Goal: Task Accomplishment & Management: Complete application form

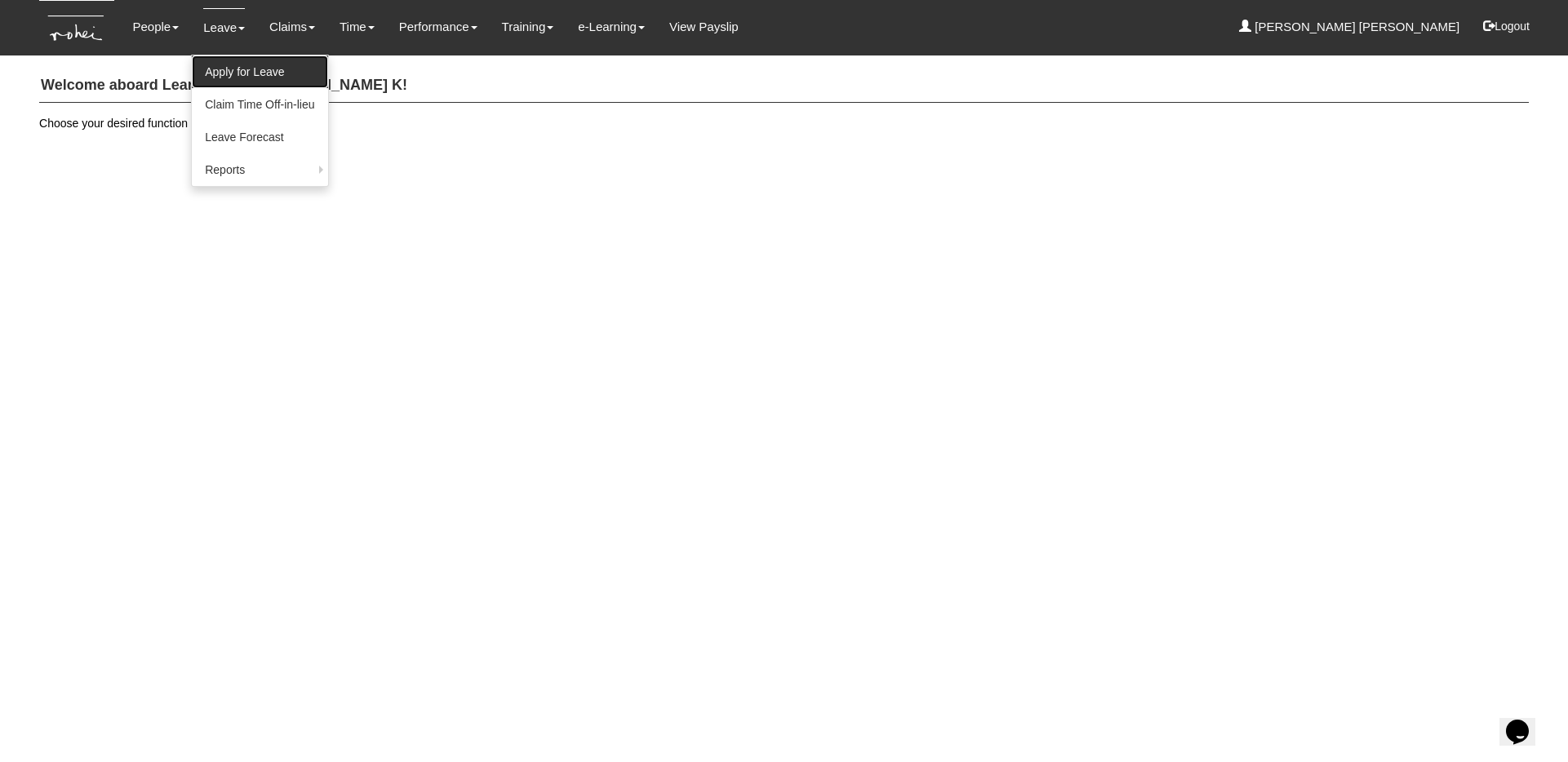
click at [222, 69] on link "Apply for Leave" at bounding box center [259, 71] width 135 height 32
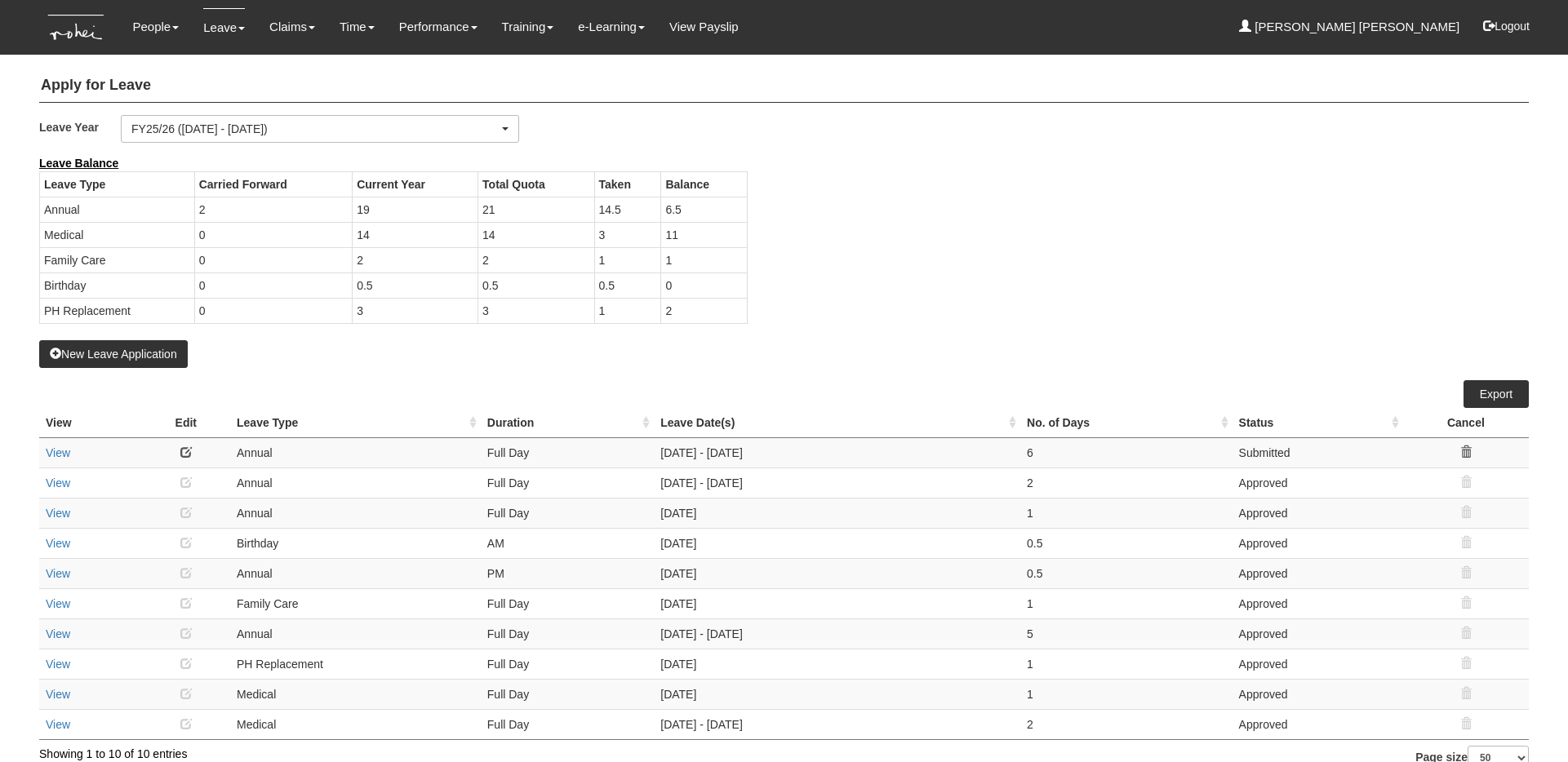
select select "50"
click at [123, 357] on button "New Leave Application" at bounding box center [113, 354] width 148 height 27
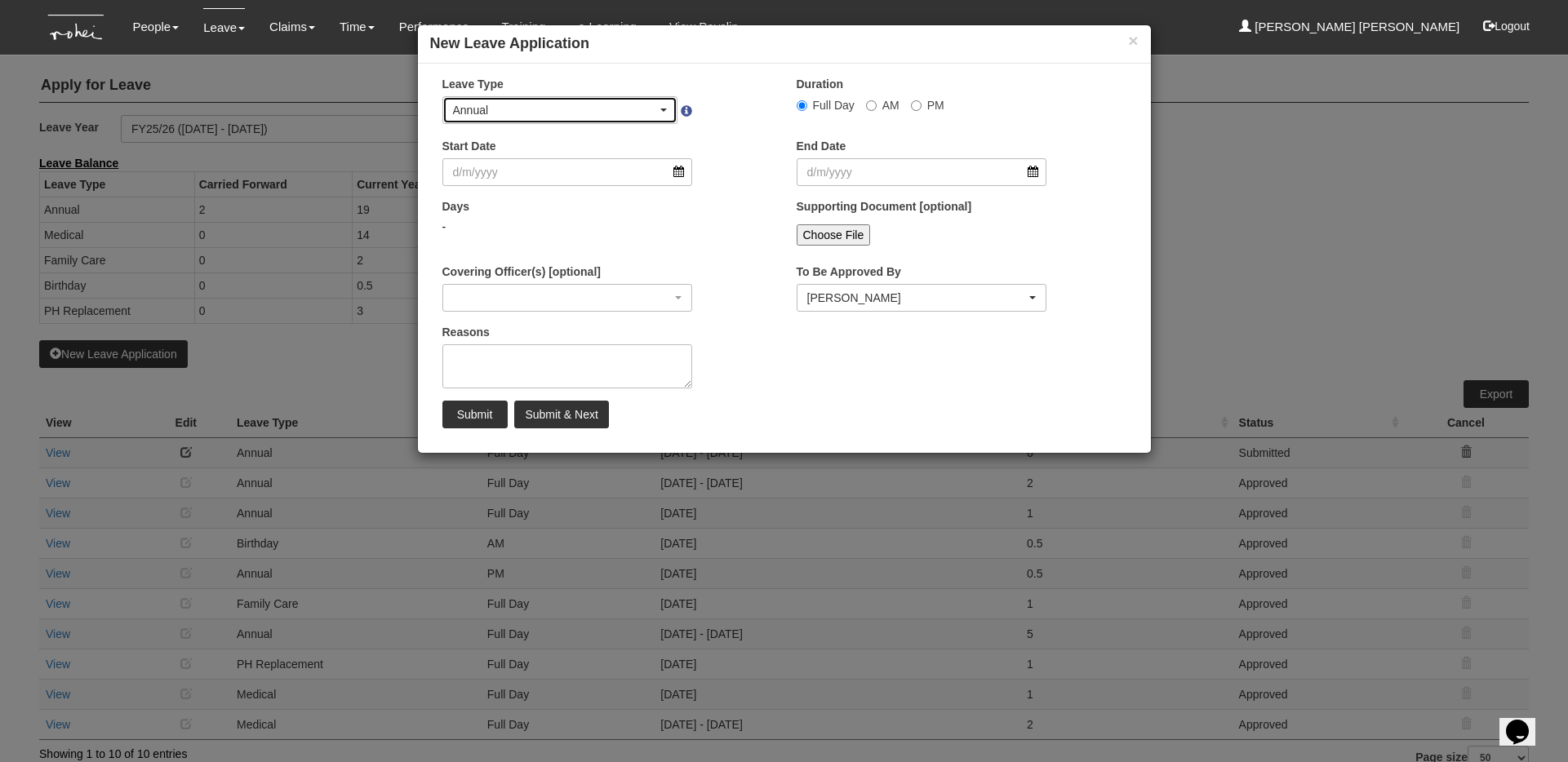
click at [667, 112] on div "Annual" at bounding box center [560, 110] width 235 height 27
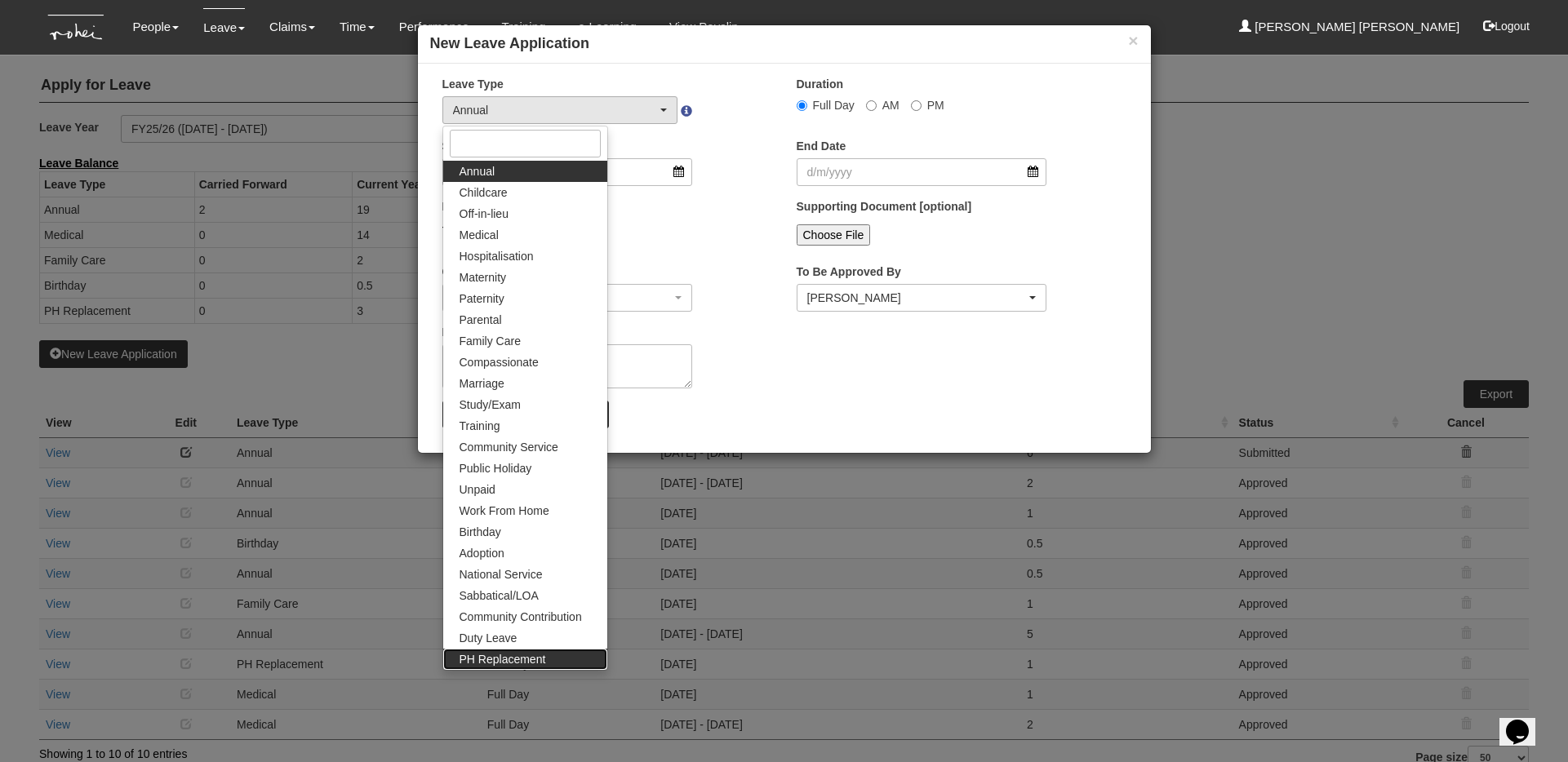
click at [518, 660] on span "PH Replacement" at bounding box center [502, 659] width 86 height 17
select select "26"
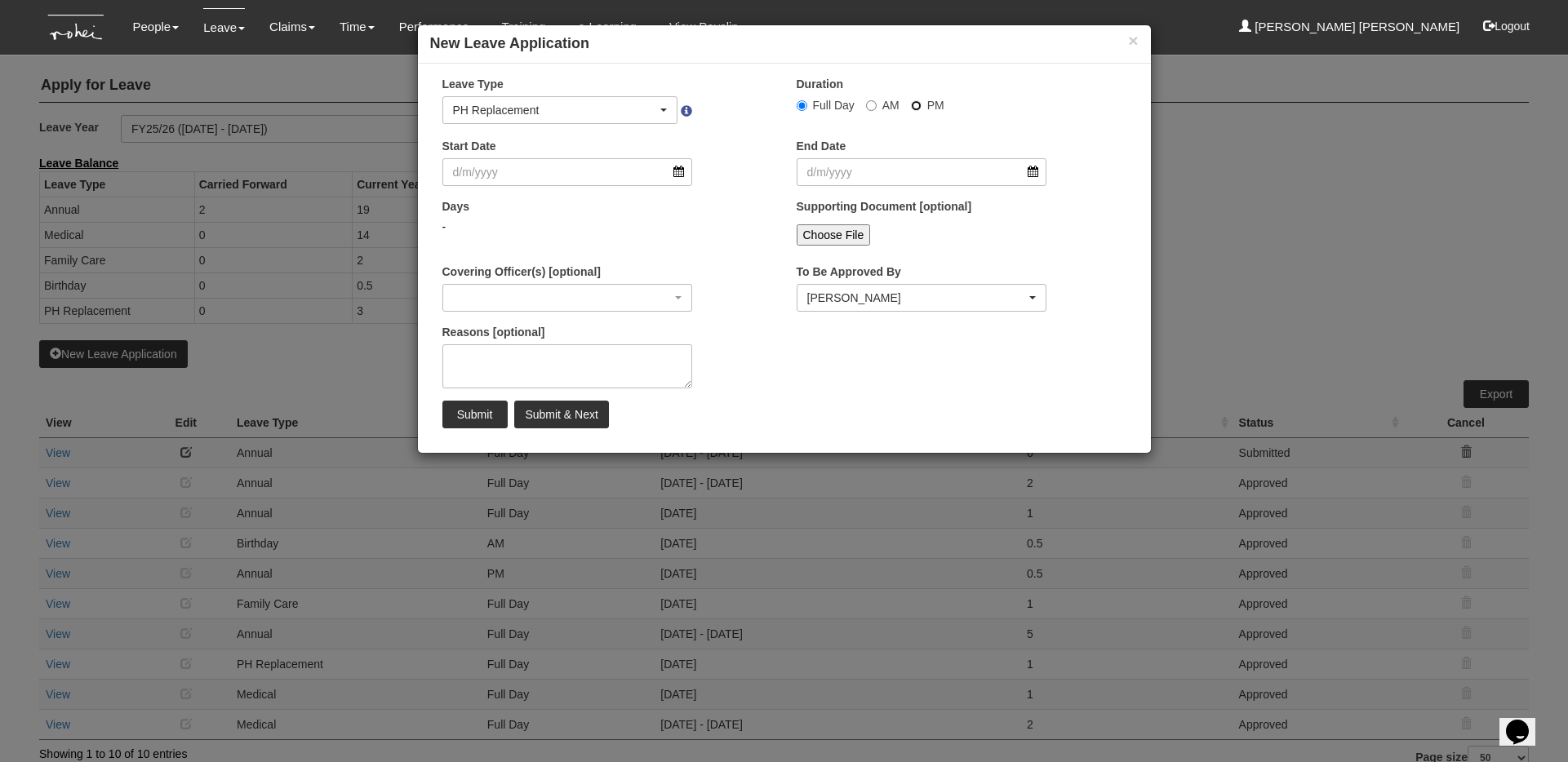
click at [807, 105] on input "PM" at bounding box center [801, 105] width 11 height 11
radio input "true"
click at [670, 175] on input "Start Date" at bounding box center [568, 171] width 250 height 27
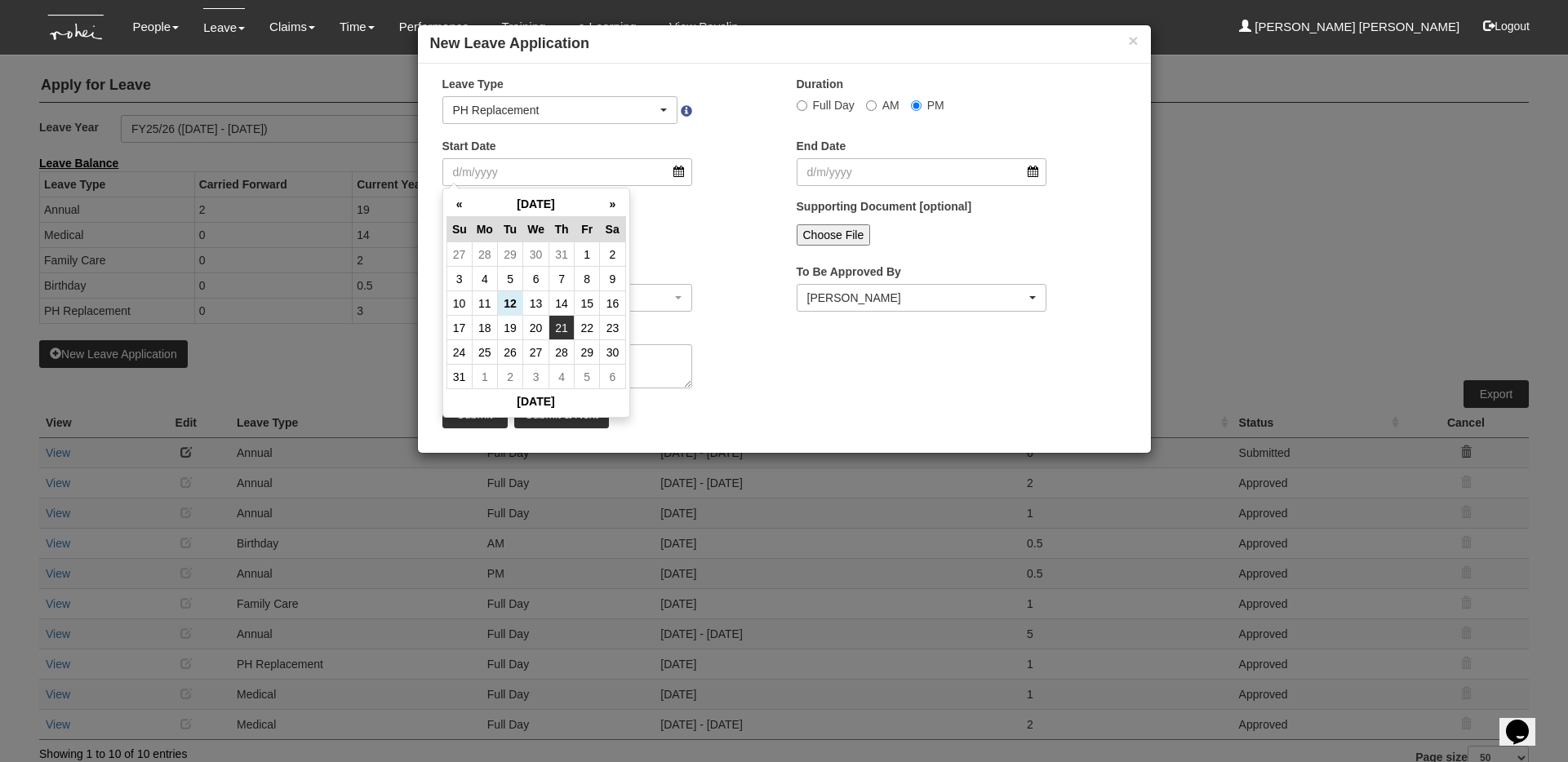
click at [559, 326] on td "21" at bounding box center [562, 328] width 26 height 25
type input "[DATE]"
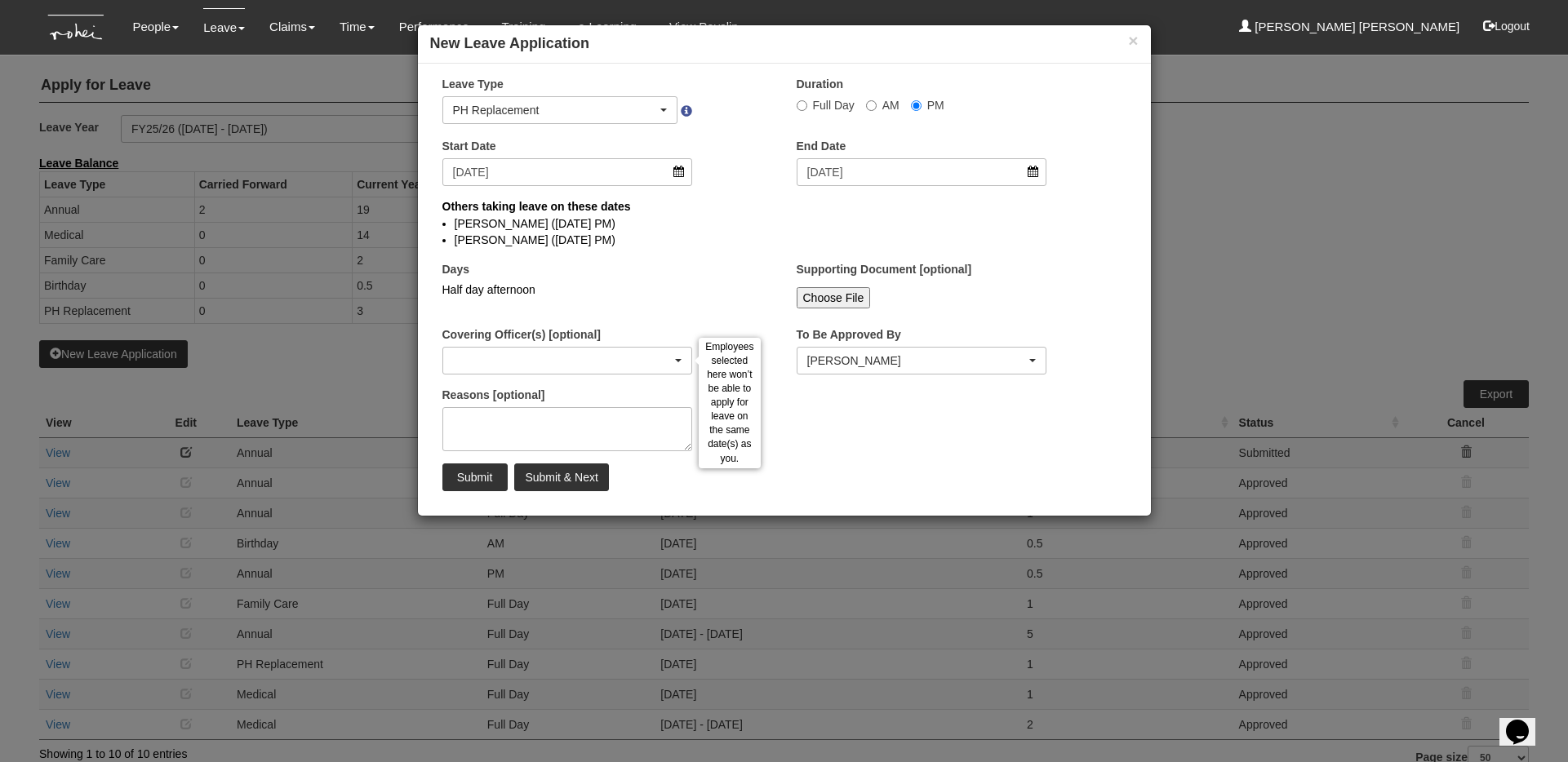
select select
click at [560, 480] on input "Submit & Next" at bounding box center [560, 476] width 94 height 27
select select "1"
radio input "true"
select select
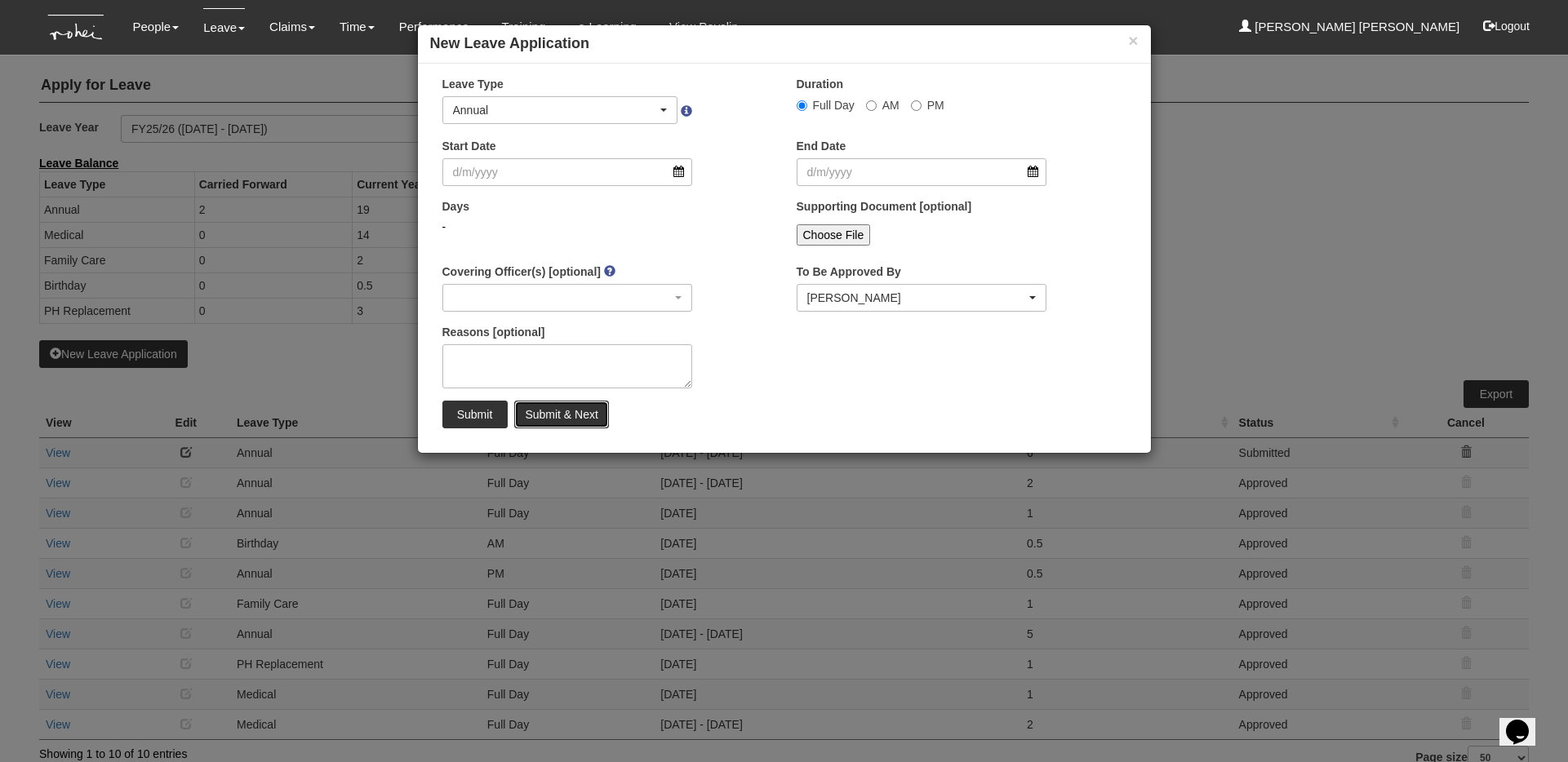
select select "50"
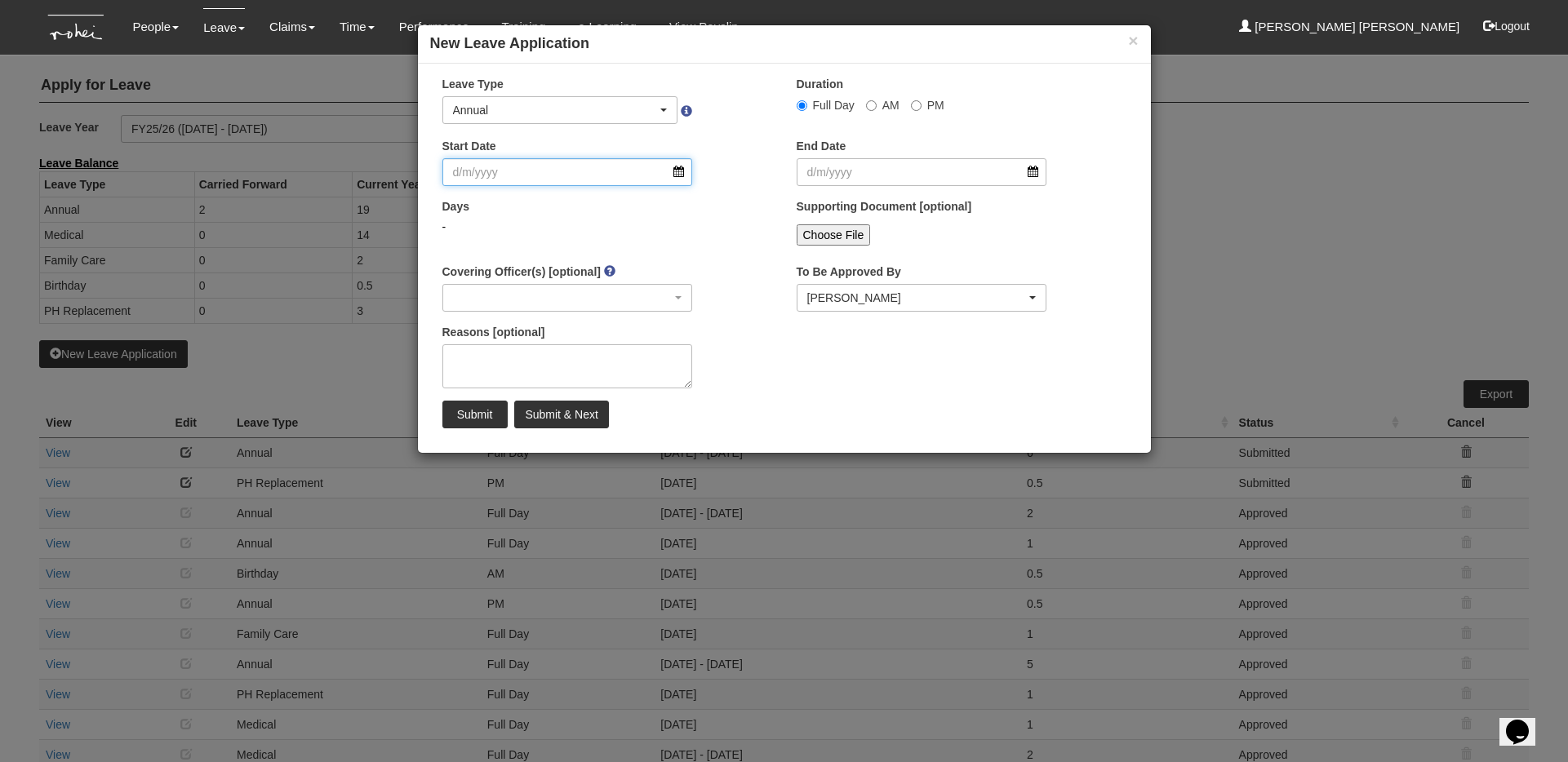
click at [669, 167] on input "Start Date" at bounding box center [568, 171] width 250 height 27
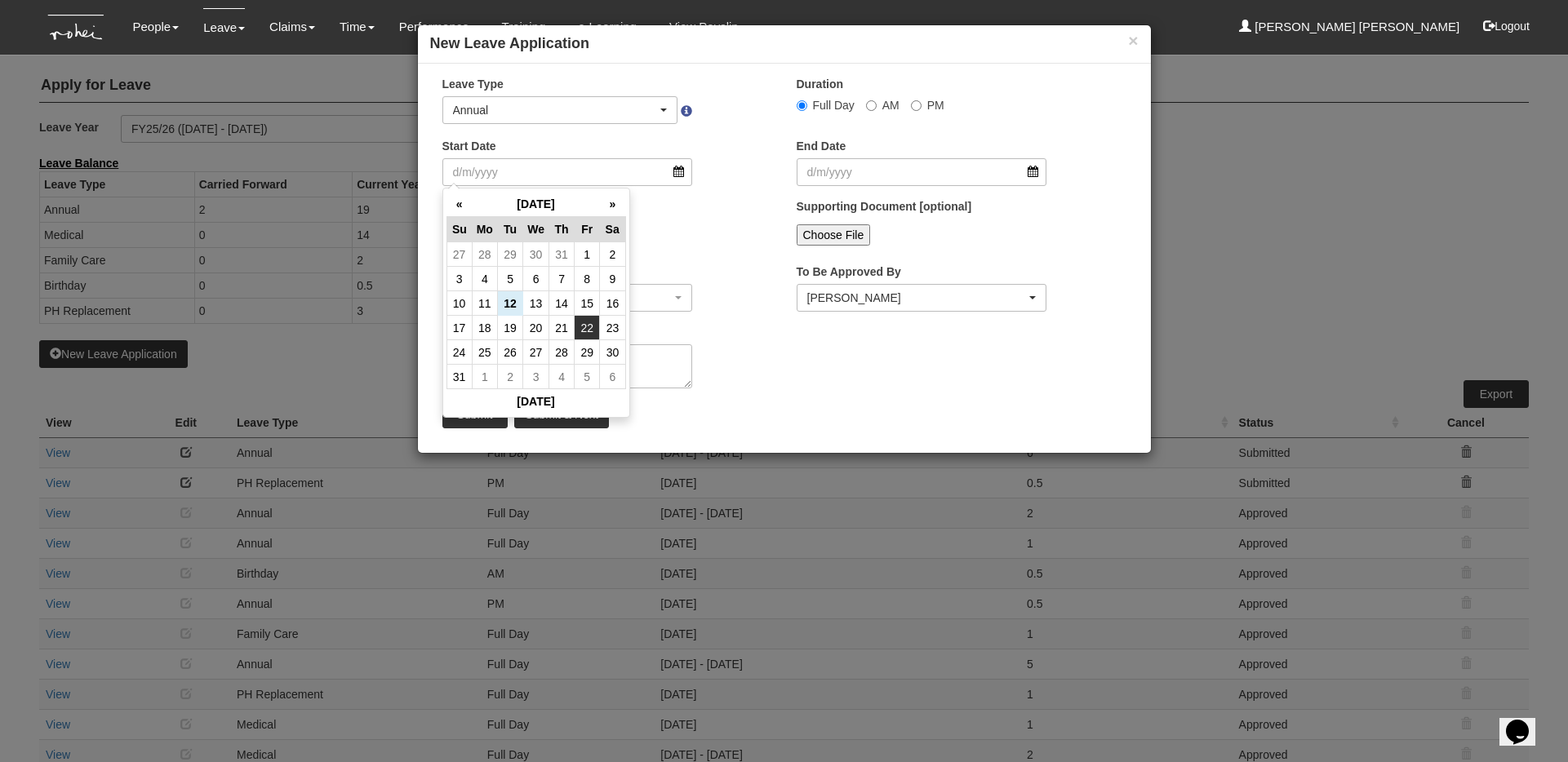
click at [588, 330] on td "22" at bounding box center [587, 328] width 26 height 25
type input "[DATE]"
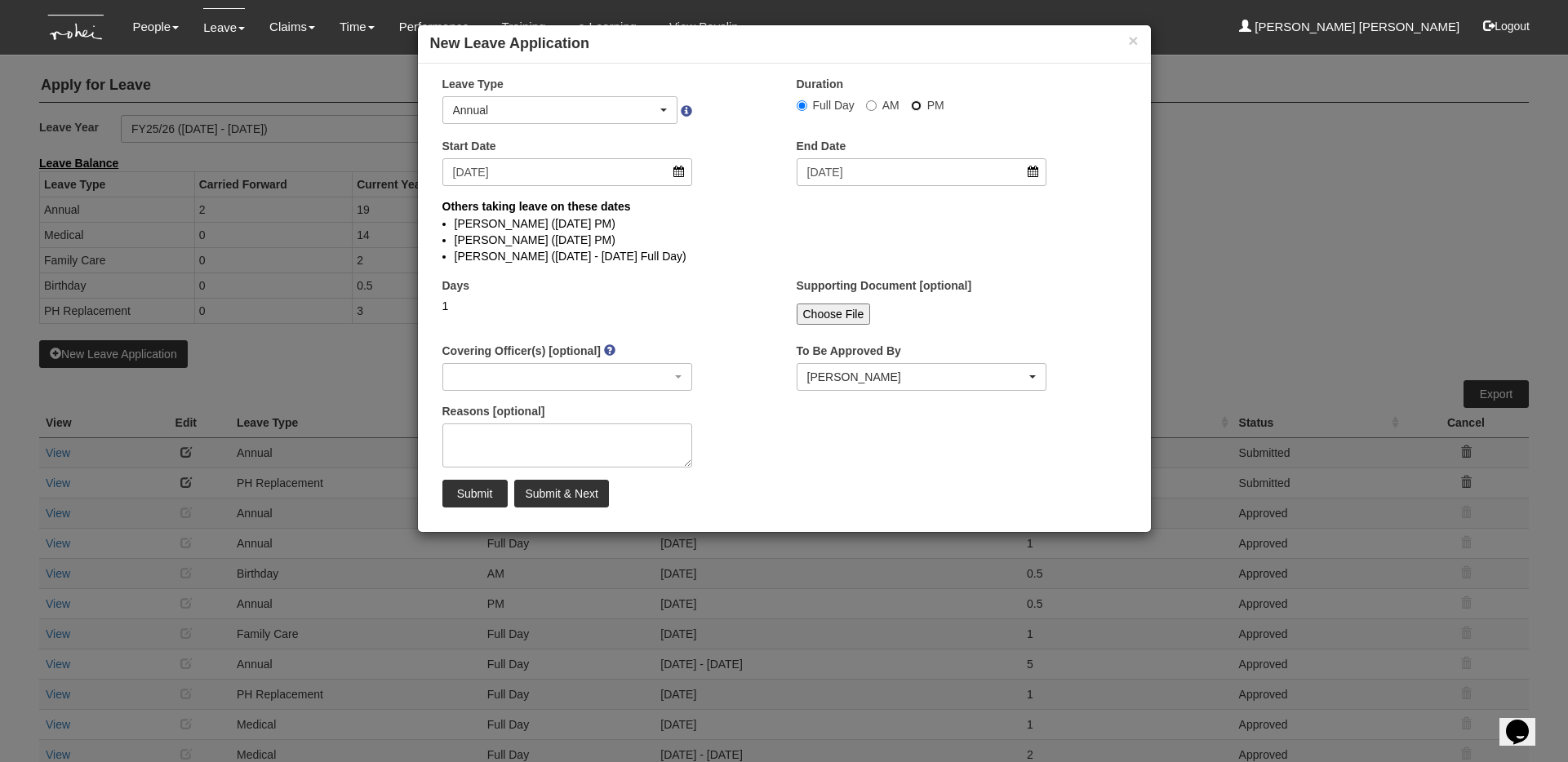
select select
click at [807, 104] on input "PM" at bounding box center [801, 105] width 11 height 11
radio input "true"
click at [680, 167] on input "[DATE]" at bounding box center [568, 171] width 250 height 27
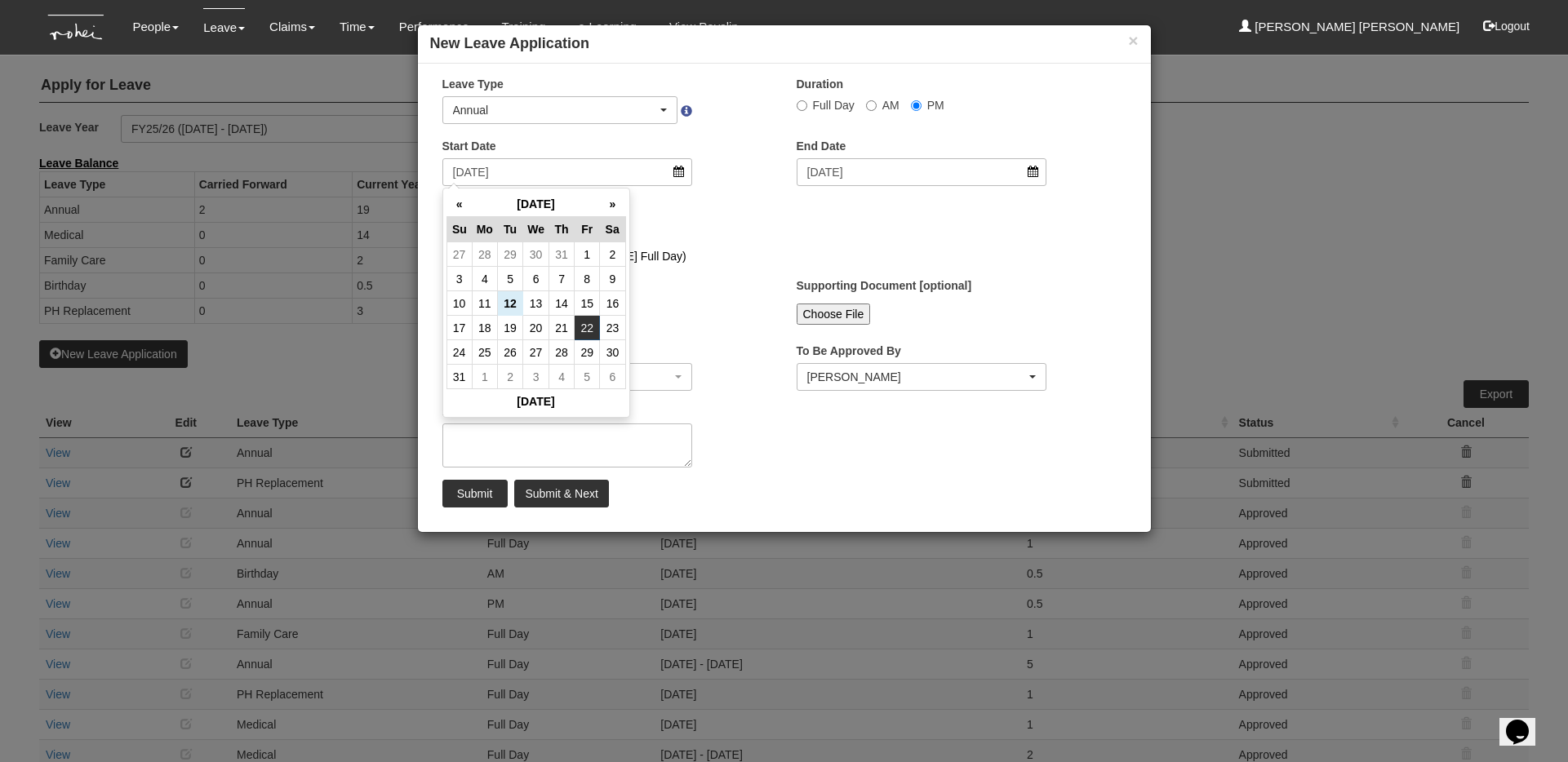
click at [684, 269] on div "Others taking leave on these dates [PERSON_NAME] ([DATE] PM) [PERSON_NAME] ([DA…" at bounding box center [784, 235] width 709 height 75
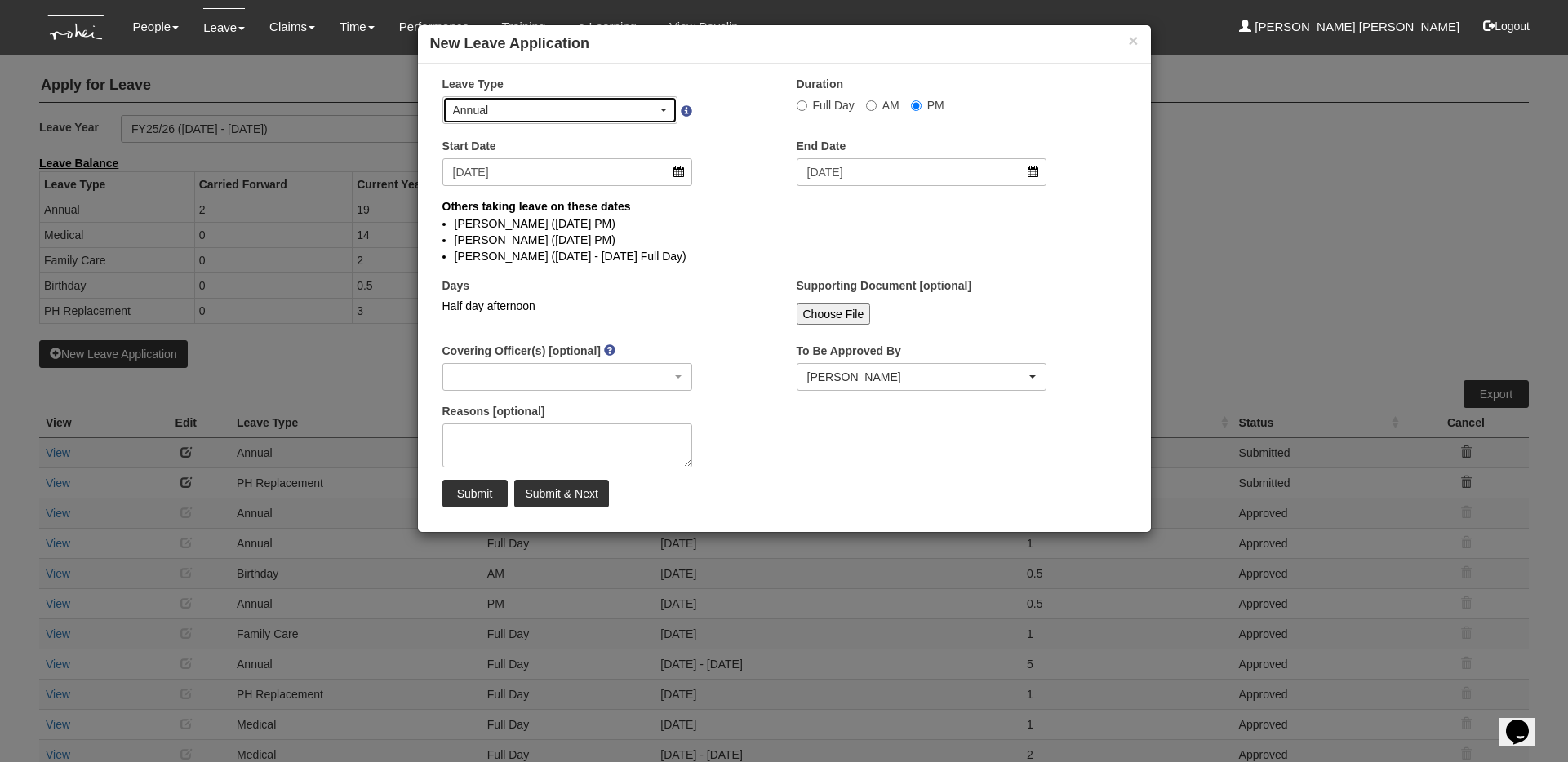
click at [661, 104] on div "Annual" at bounding box center [560, 110] width 215 height 17
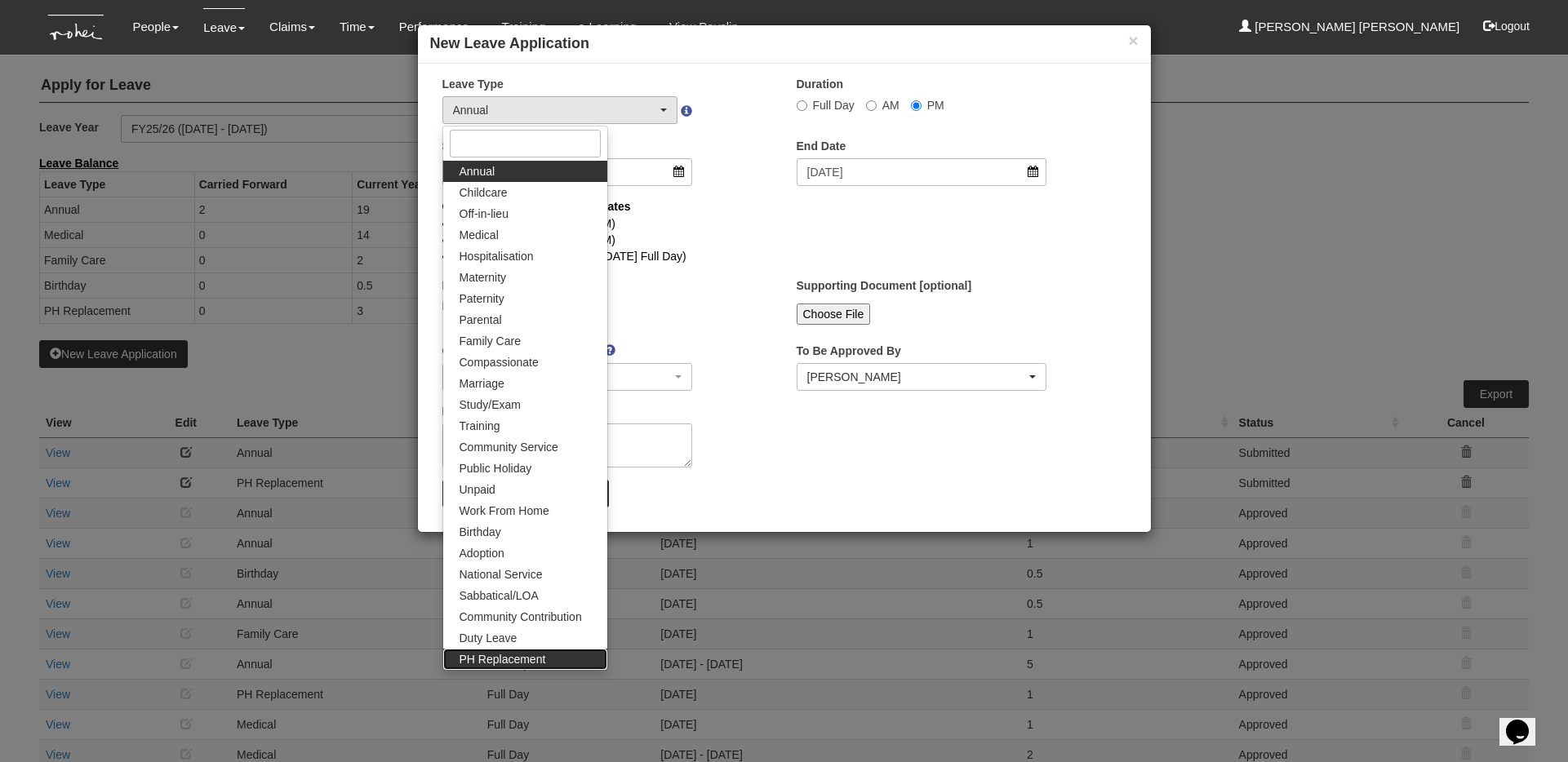
click at [525, 653] on span "PH Replacement" at bounding box center [502, 659] width 86 height 17
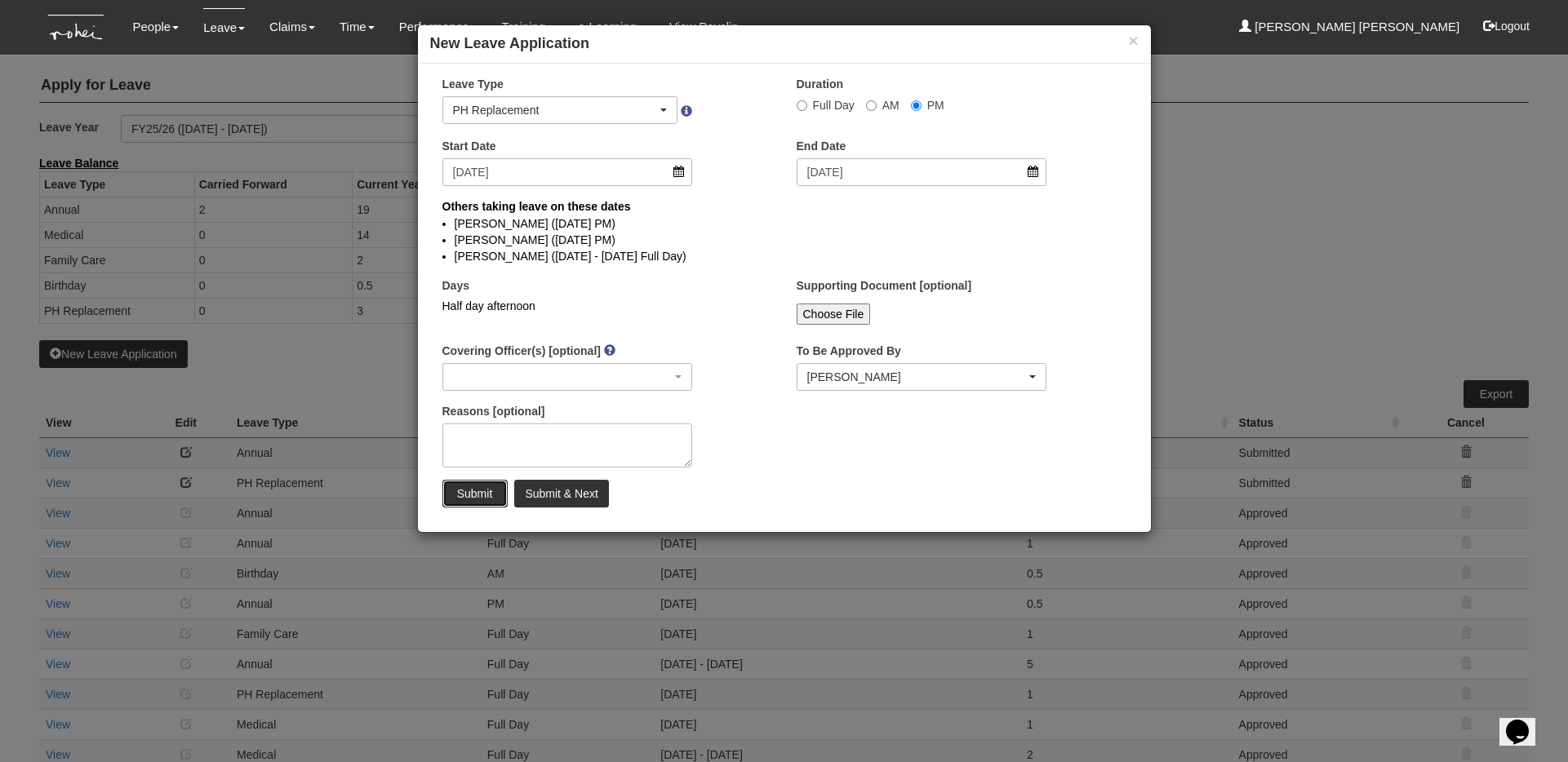
click at [486, 489] on input "Submit" at bounding box center [475, 493] width 65 height 27
select select "1"
radio input "true"
select select
select select "50"
